Goal: Check status: Check status

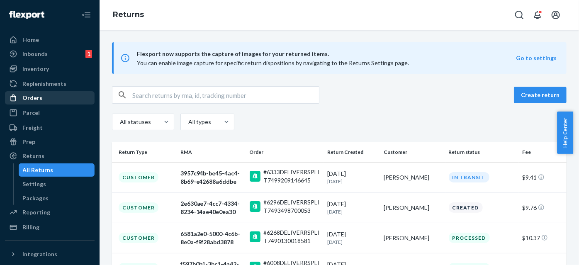
click at [64, 97] on div "Orders" at bounding box center [50, 98] width 88 height 12
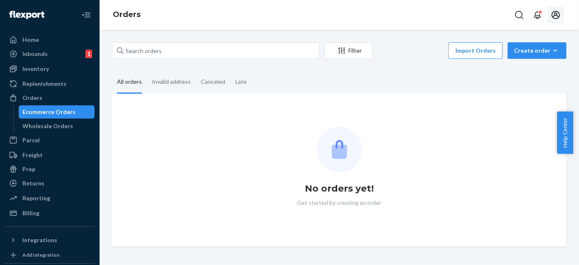
click at [557, 19] on icon "Open account menu" at bounding box center [556, 15] width 10 height 10
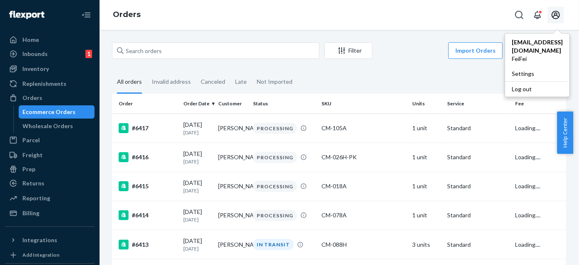
click at [230, 60] on div "Filter Import Orders Create order Ecommerce order Removal order" at bounding box center [339, 51] width 455 height 19
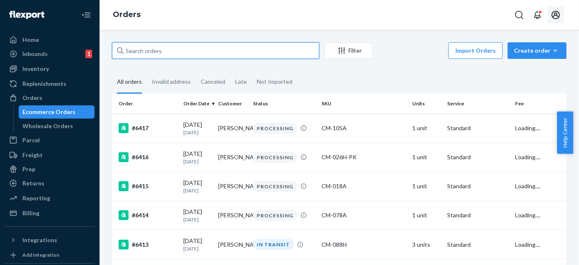
click at [232, 56] on input "text" at bounding box center [215, 50] width 207 height 17
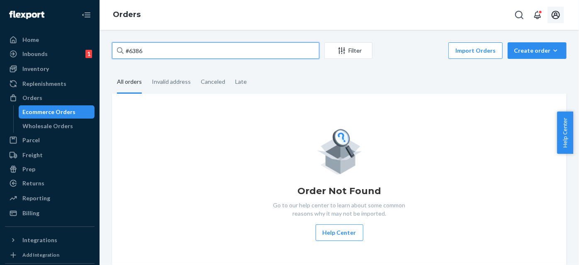
type input "#6386"
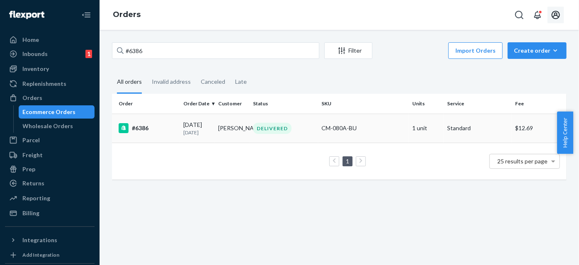
click at [307, 133] on div "DELIVERED" at bounding box center [283, 128] width 65 height 11
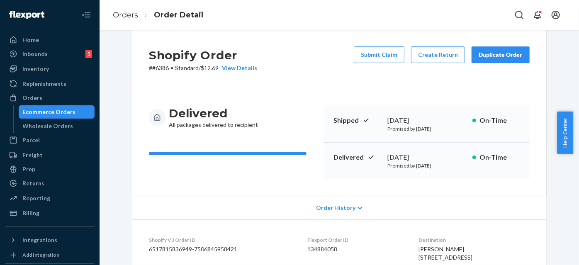
scroll to position [12, 0]
drag, startPoint x: 173, startPoint y: 66, endPoint x: 201, endPoint y: 72, distance: 28.8
click at [201, 72] on p "# #6386 • Standard / $12.69 View Details" at bounding box center [203, 68] width 108 height 8
drag, startPoint x: 202, startPoint y: 76, endPoint x: 191, endPoint y: 22, distance: 55.1
click at [202, 71] on div "Shopify Order # #6386 • Standard / $12.69 View Details Submit Claim Create Retu…" at bounding box center [339, 59] width 414 height 59
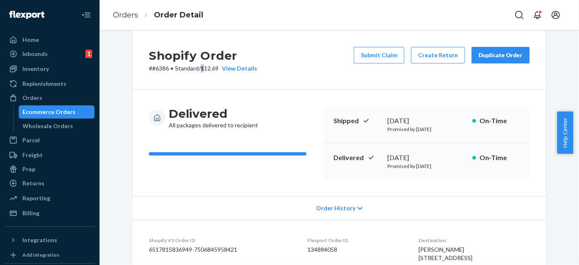
click at [48, 111] on div "Ecommerce Orders" at bounding box center [49, 112] width 53 height 8
